Goal: Information Seeking & Learning: Learn about a topic

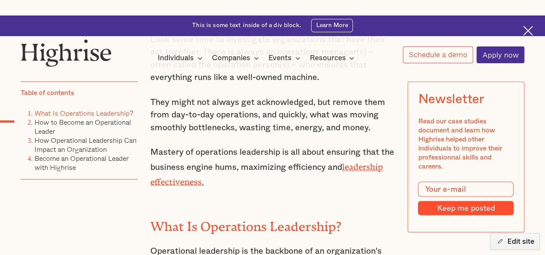
scroll to position [632, 0]
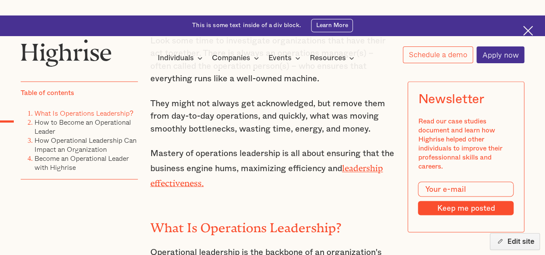
click at [211, 217] on h2 "What Is Operations Leadership?" at bounding box center [272, 224] width 245 height 15
click at [158, 217] on h2 "What Is Operations Leadership?" at bounding box center [272, 224] width 245 height 15
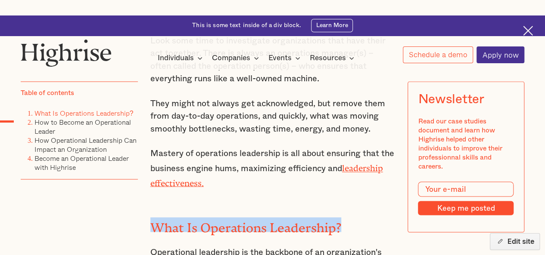
drag, startPoint x: 158, startPoint y: 172, endPoint x: 334, endPoint y: 169, distance: 175.6
click at [334, 217] on h2 "What Is Operations Leadership?" at bounding box center [272, 224] width 245 height 15
copy h2 "What Is Operations Leadership?"
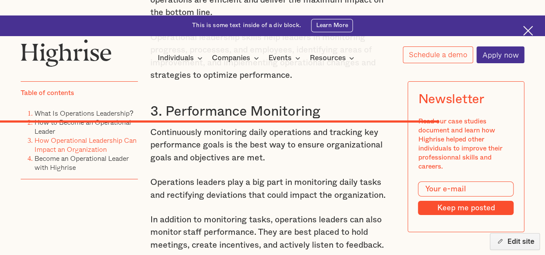
scroll to position [4797, 0]
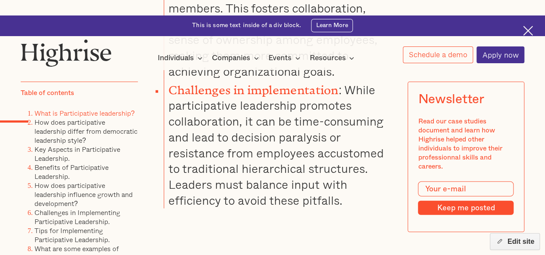
scroll to position [1069, 0]
drag, startPoint x: 175, startPoint y: 211, endPoint x: 281, endPoint y: 209, distance: 105.9
copy h2 "What is Participative leadership"
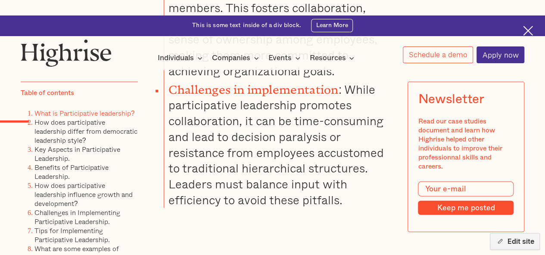
copy h2 "What is Participative leadership"
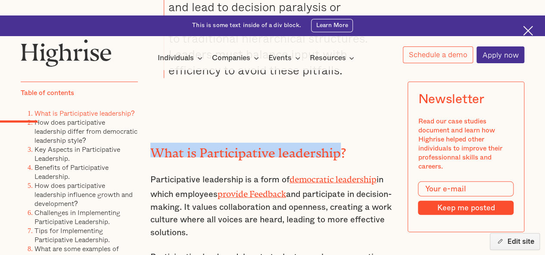
scroll to position [1201, 0]
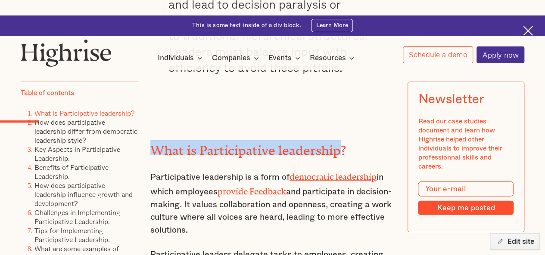
drag, startPoint x: 150, startPoint y: 109, endPoint x: 247, endPoint y: 161, distance: 110.0
click at [247, 169] on p "Participative leadership is a form of democratic leadership in which employees …" at bounding box center [272, 203] width 245 height 68
copy p "Participative leadership is a form of democratic leadership in which employees …"
